Goal: Task Accomplishment & Management: Use online tool/utility

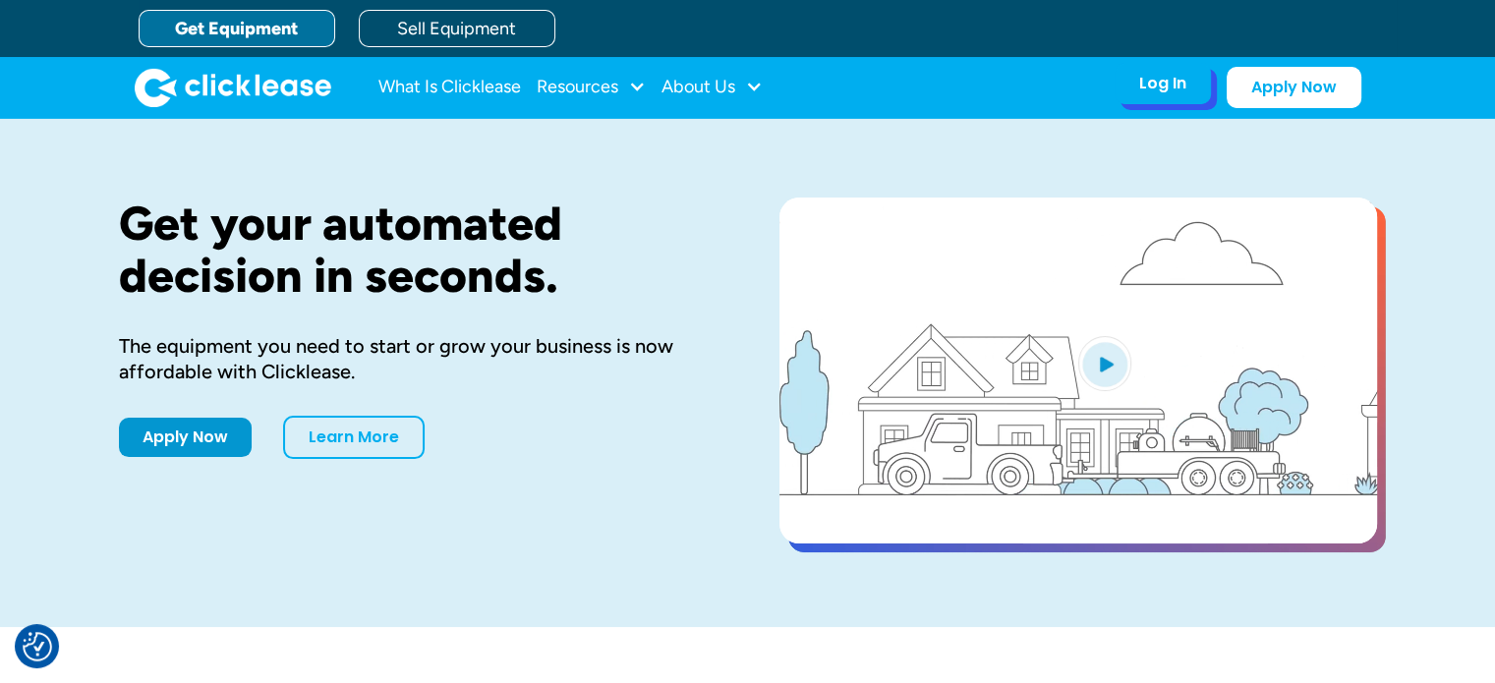
click at [1169, 83] on div "Log In" at bounding box center [1162, 84] width 47 height 20
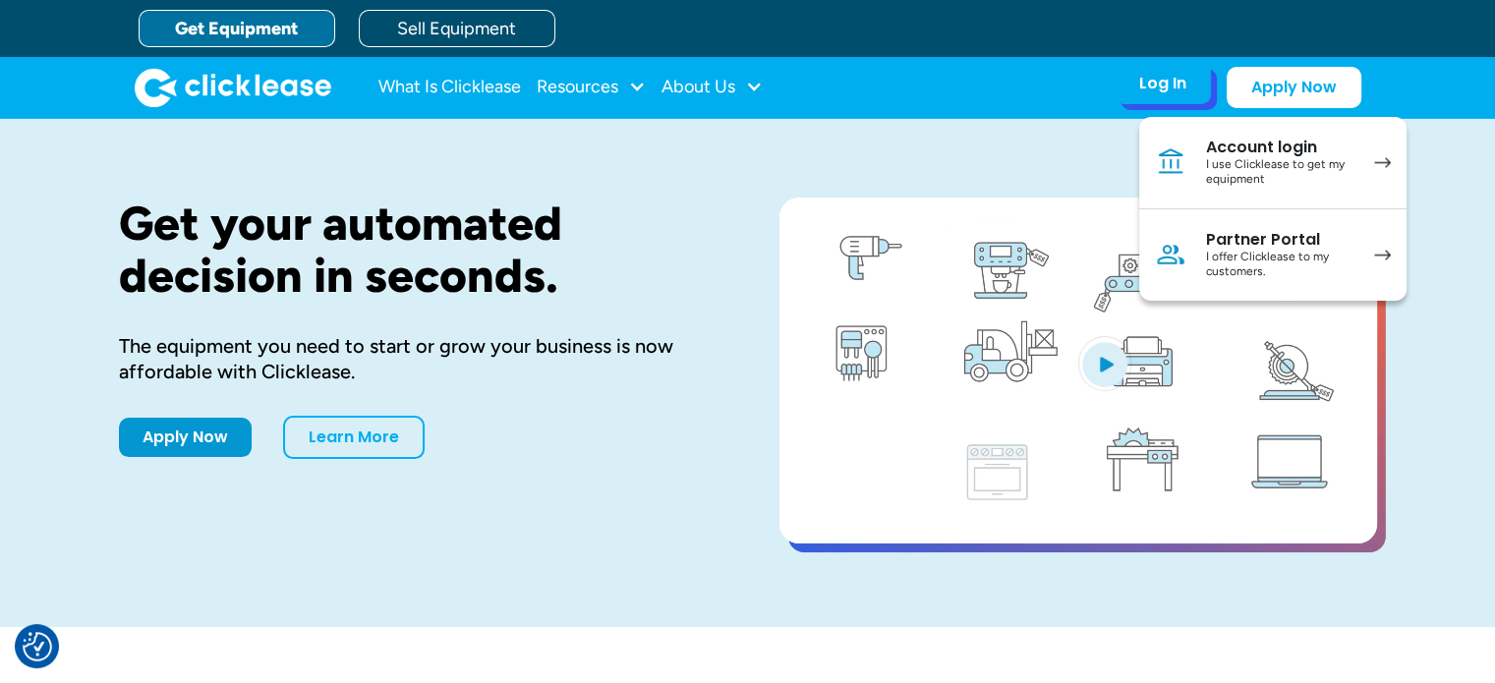
click at [1270, 268] on div "I offer Clicklease to my customers." at bounding box center [1280, 265] width 148 height 30
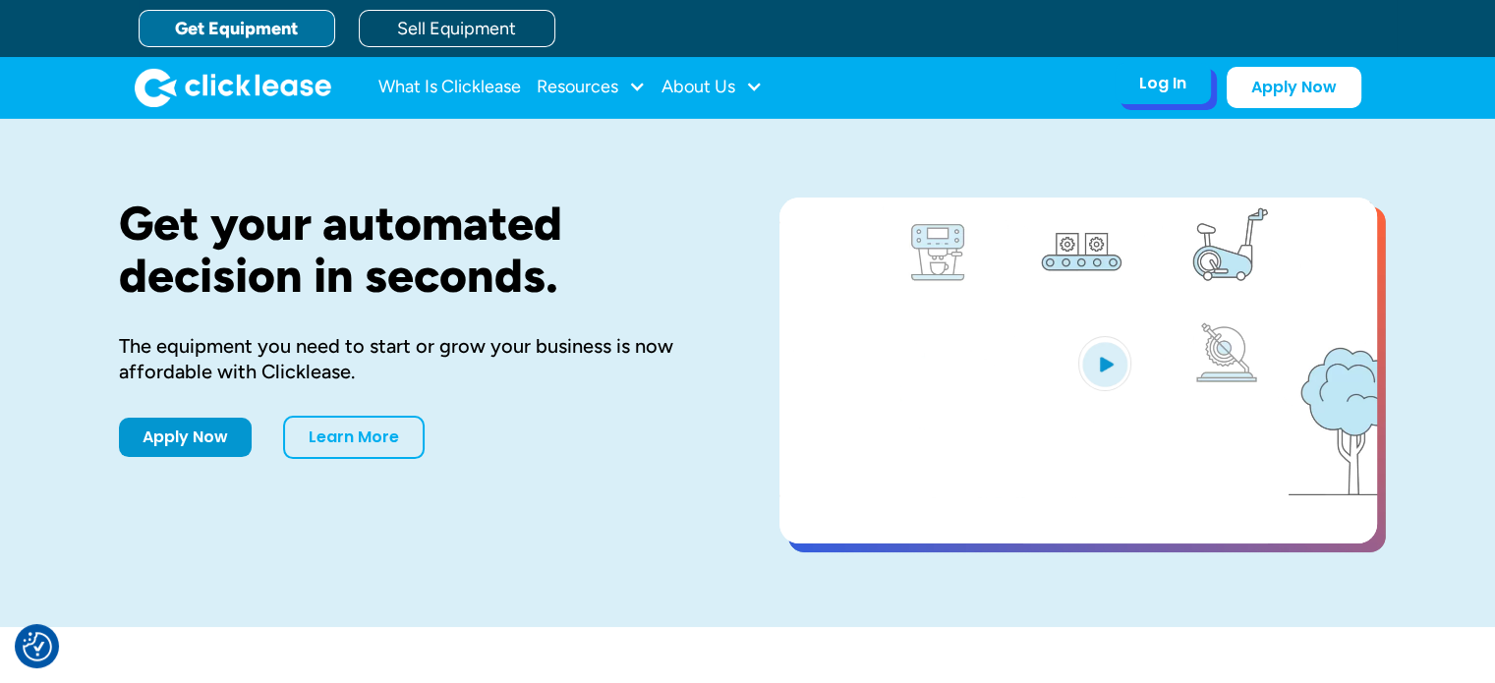
drag, startPoint x: 1163, startPoint y: 112, endPoint x: 1168, endPoint y: 83, distance: 29.9
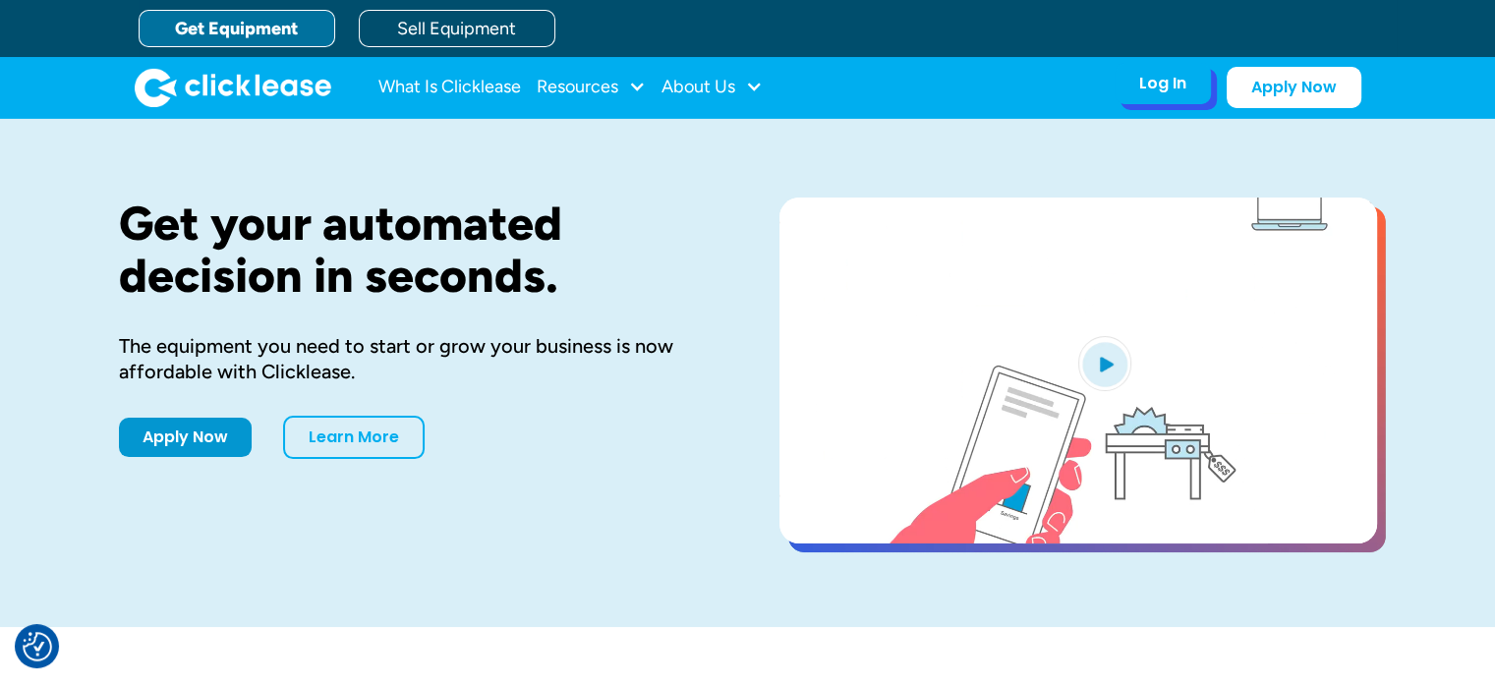
click at [1168, 83] on div "What Is Clicklease Resources Blog Case Studies Videos FAQs About Us About Us Ca…" at bounding box center [748, 87] width 1226 height 61
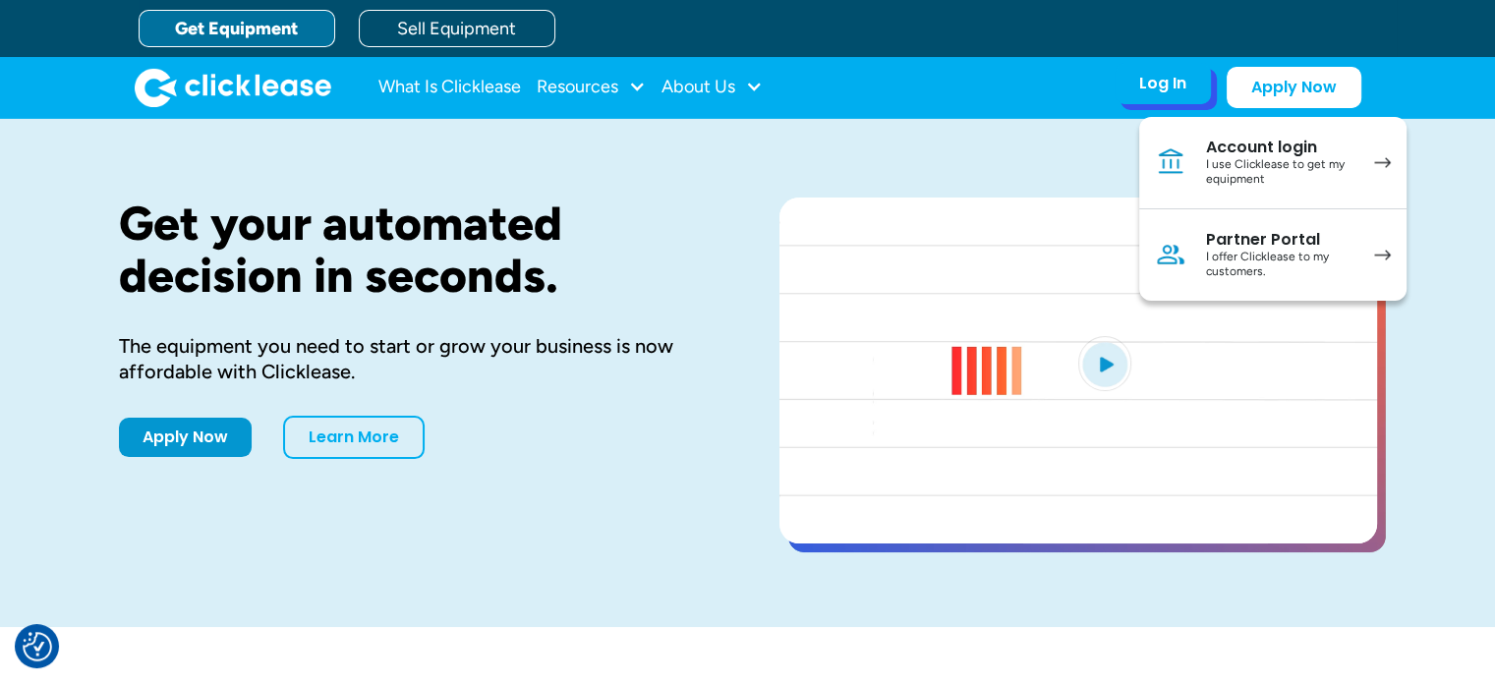
click at [1168, 83] on div "Log In" at bounding box center [1162, 84] width 47 height 20
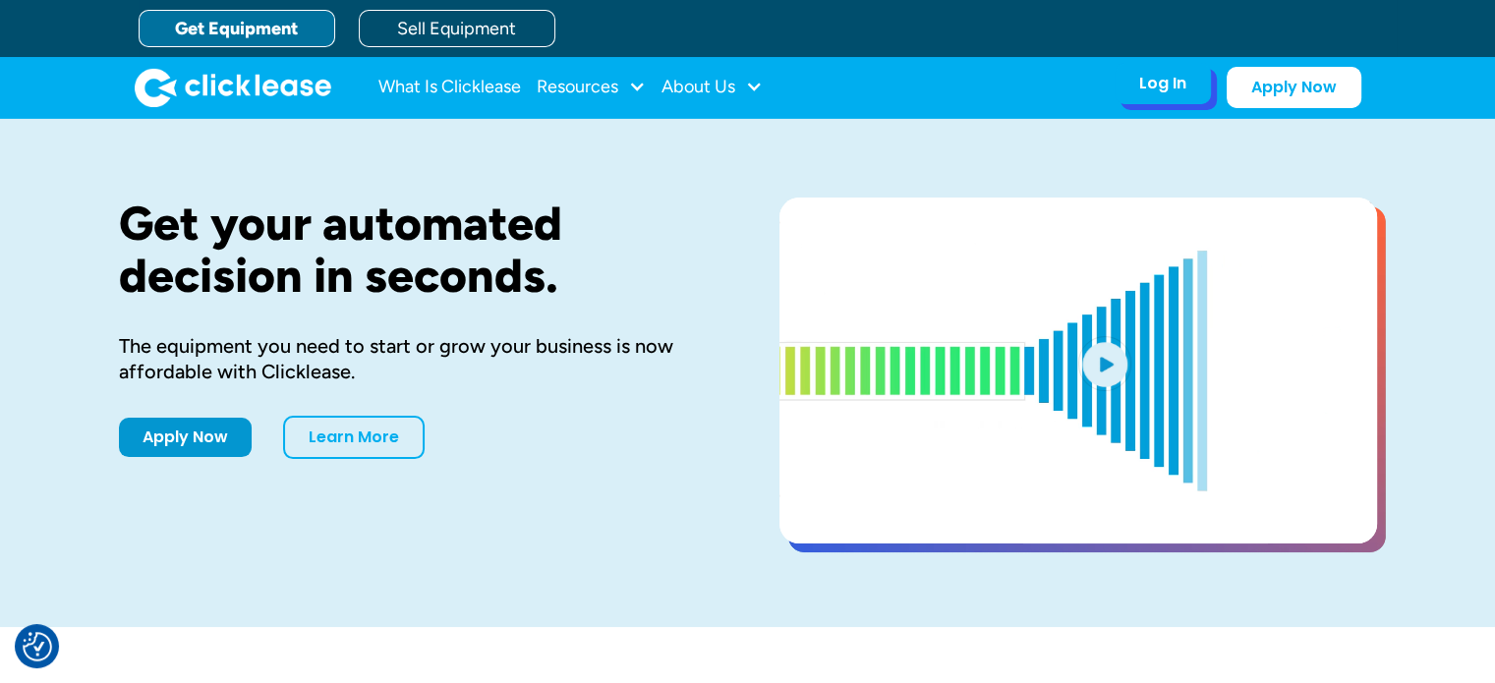
click at [1174, 86] on div "Log In" at bounding box center [1162, 84] width 47 height 20
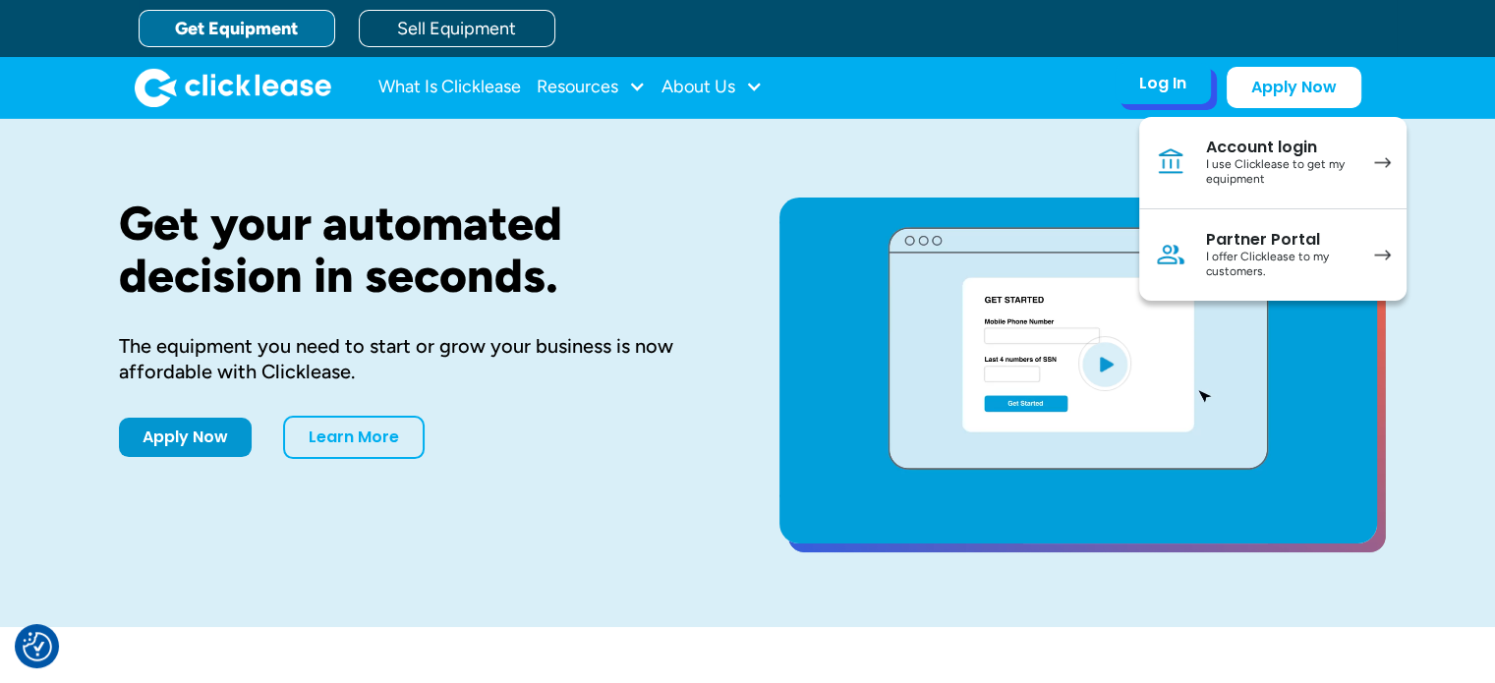
click at [1211, 252] on div "I offer Clicklease to my customers." at bounding box center [1280, 265] width 148 height 30
